Goal: Browse casually: Explore the website without a specific task or goal

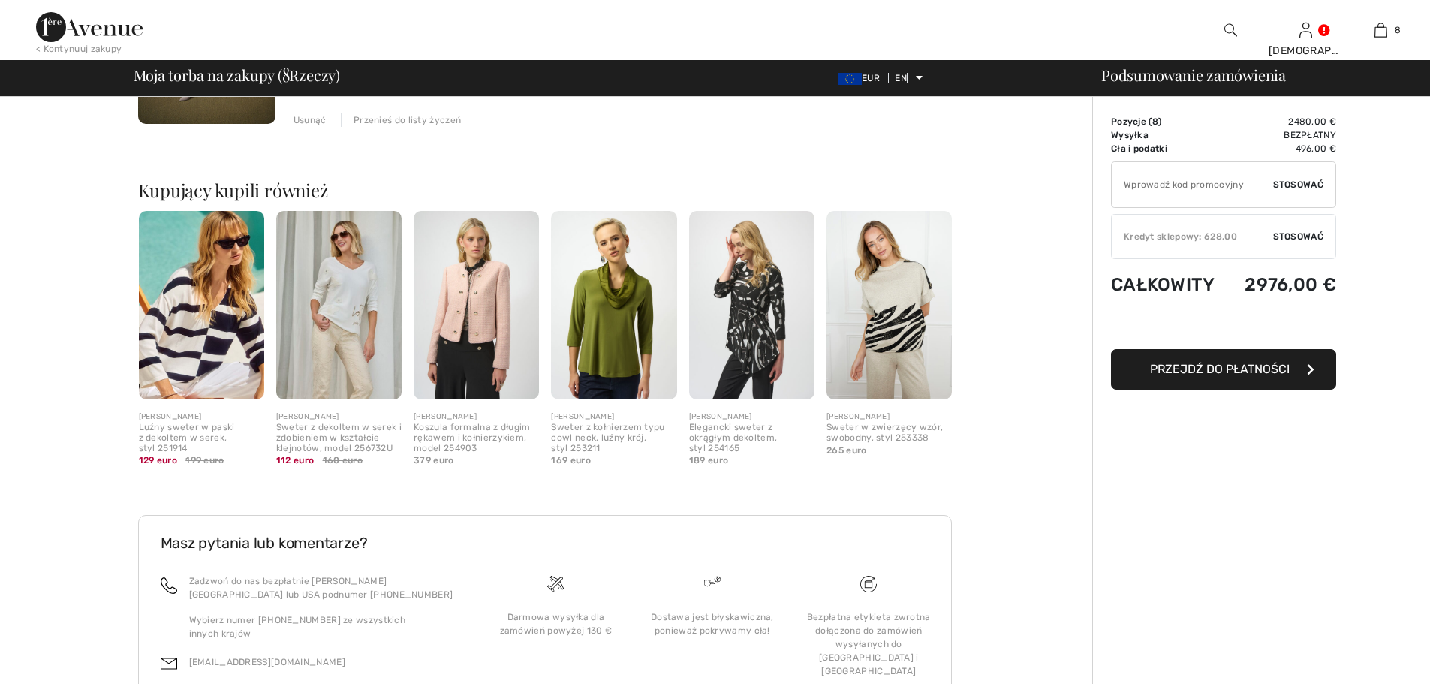
scroll to position [1989, 0]
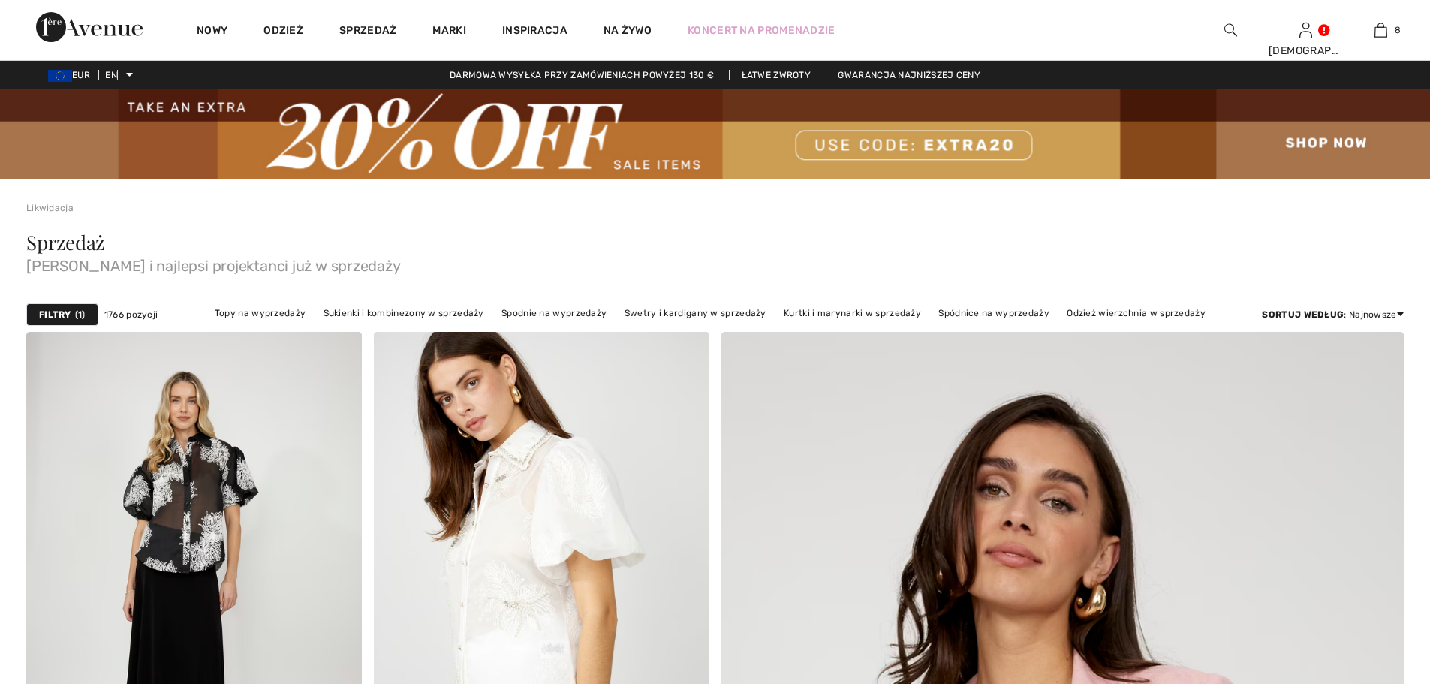
checkbox input "true"
